Goal: Task Accomplishment & Management: Complete application form

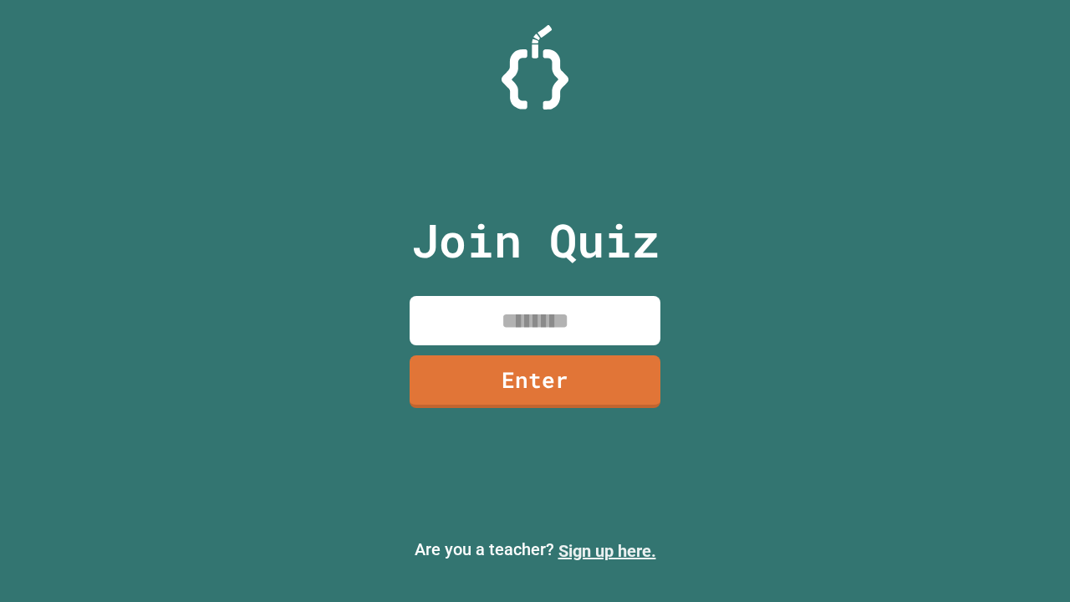
click at [607, 551] on link "Sign up here." at bounding box center [608, 551] width 98 height 20
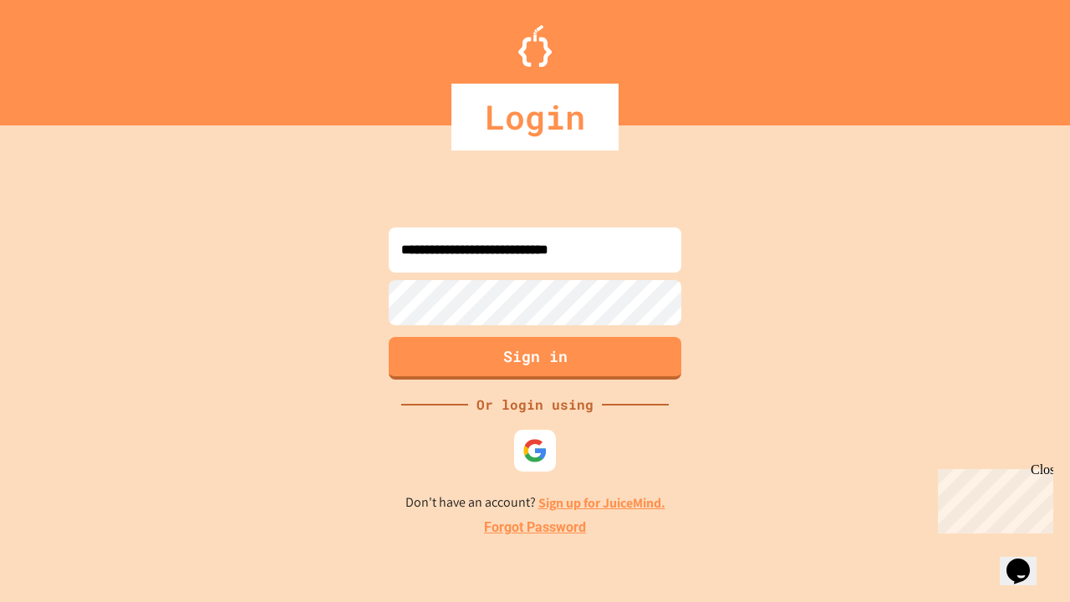
type input "**********"
